Goal: Transaction & Acquisition: Purchase product/service

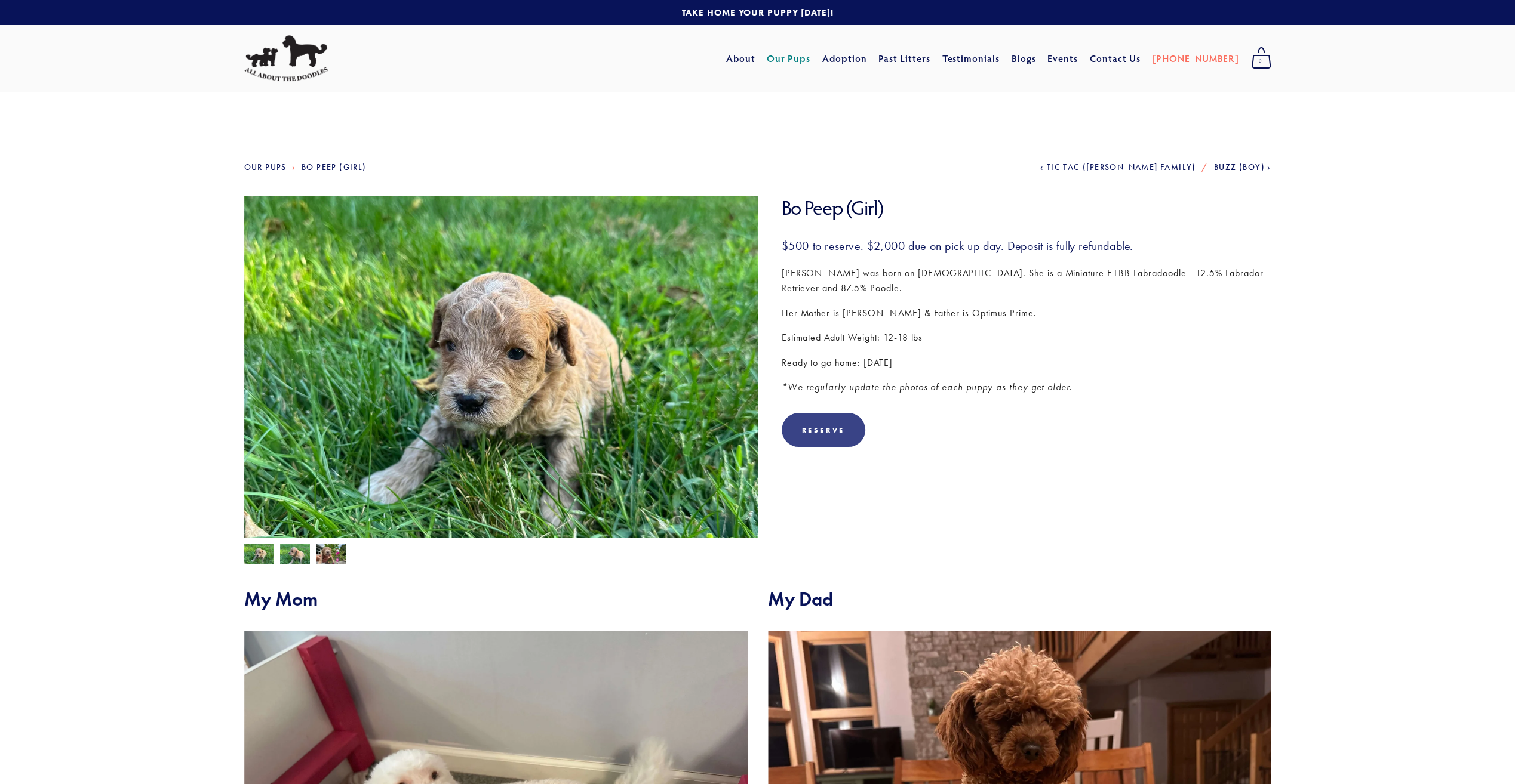
click at [810, 433] on div "Reserve" at bounding box center [823, 430] width 43 height 9
click at [846, 434] on link "Added! Go To Cart ➔" at bounding box center [834, 434] width 105 height 43
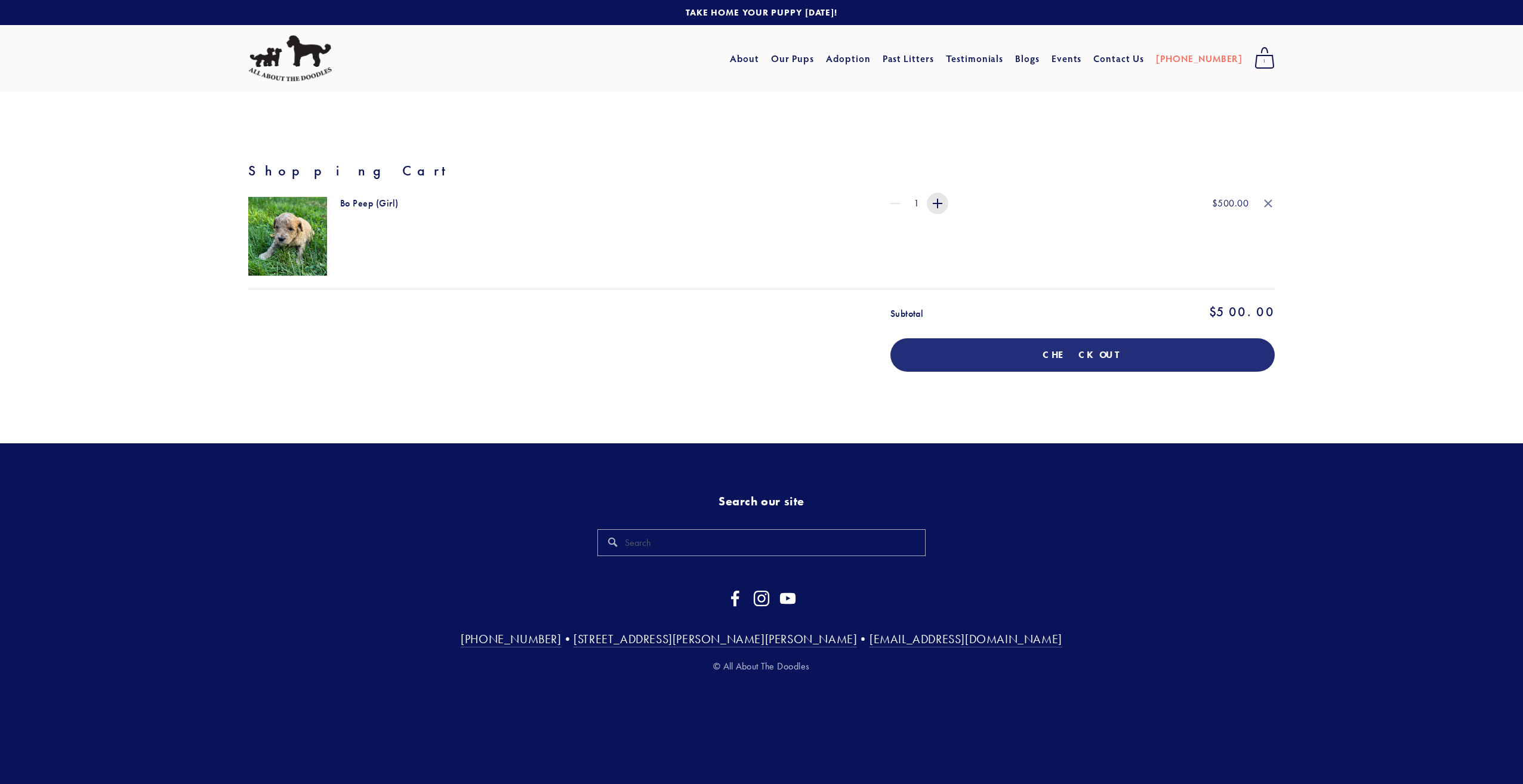
click at [945, 206] on span "increment" at bounding box center [938, 203] width 22 height 22
type input "1"
click at [775, 297] on button "Okay" at bounding box center [762, 298] width 209 height 28
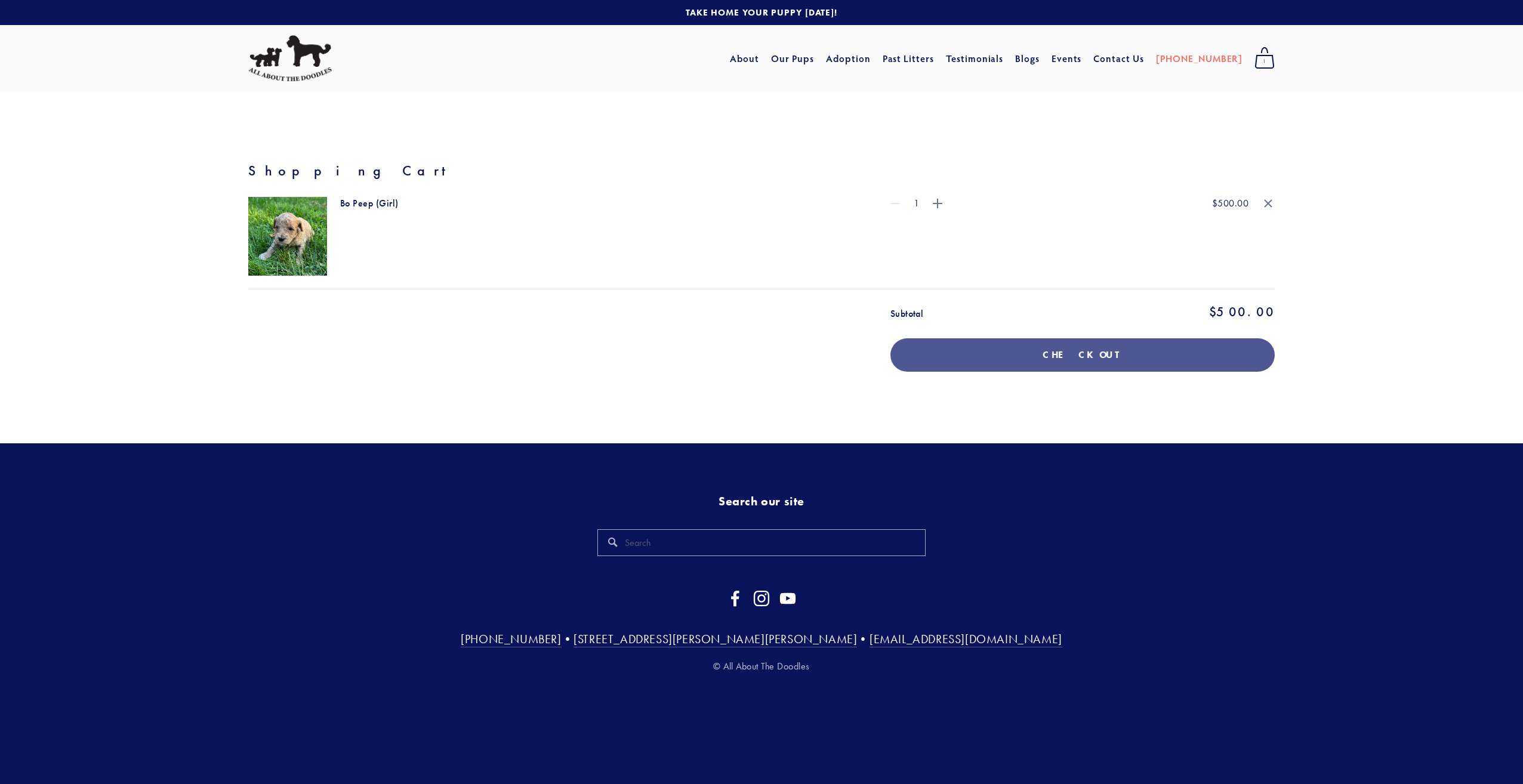
click at [1153, 347] on button "Checkout" at bounding box center [1083, 355] width 384 height 34
